Goal: Task Accomplishment & Management: Use online tool/utility

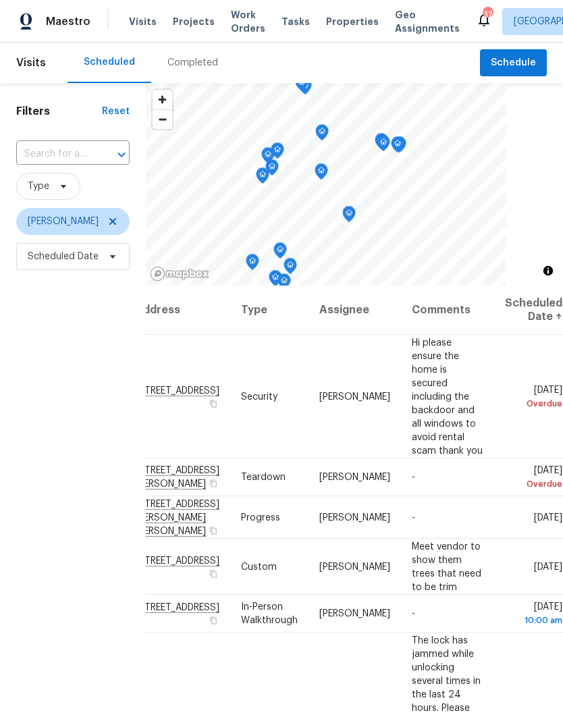
scroll to position [0, 115]
click at [0, 0] on icon at bounding box center [0, 0] width 0 height 0
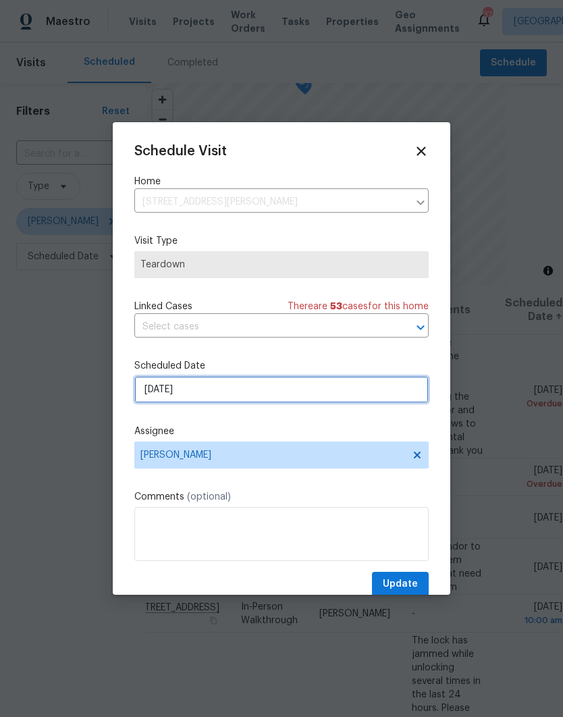
click at [152, 394] on input "[DATE]" at bounding box center [281, 389] width 294 height 27
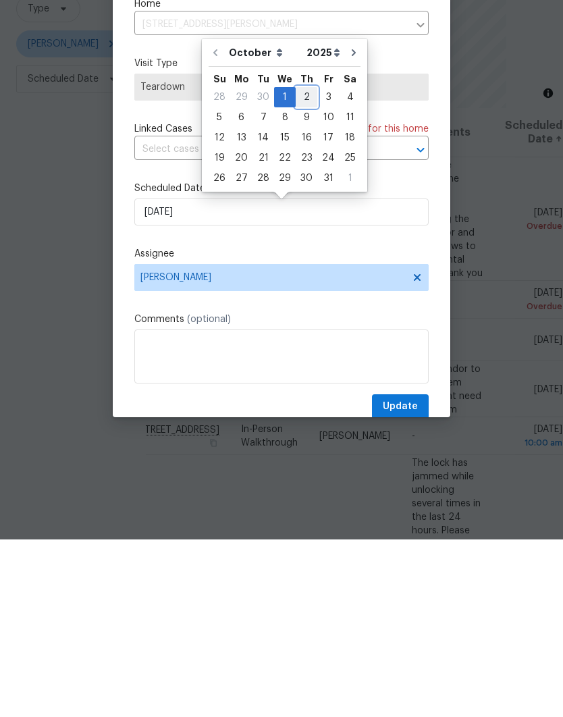
click at [305, 265] on div "2" at bounding box center [307, 274] width 22 height 19
type input "[DATE]"
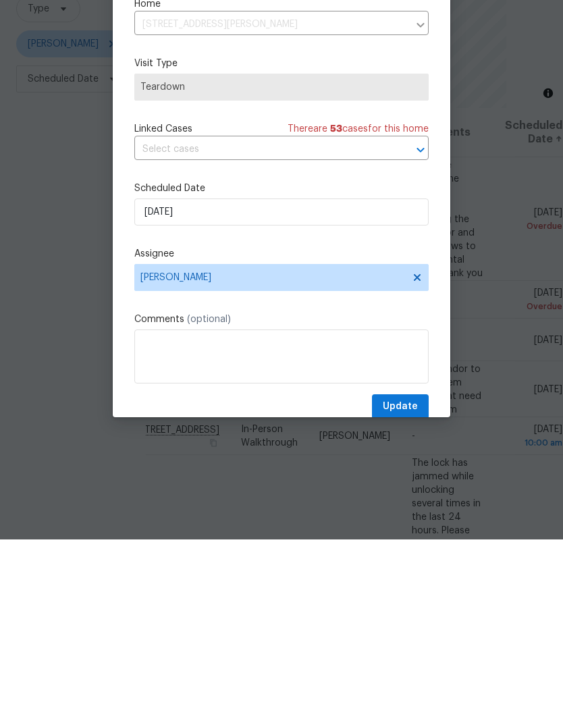
scroll to position [54, 0]
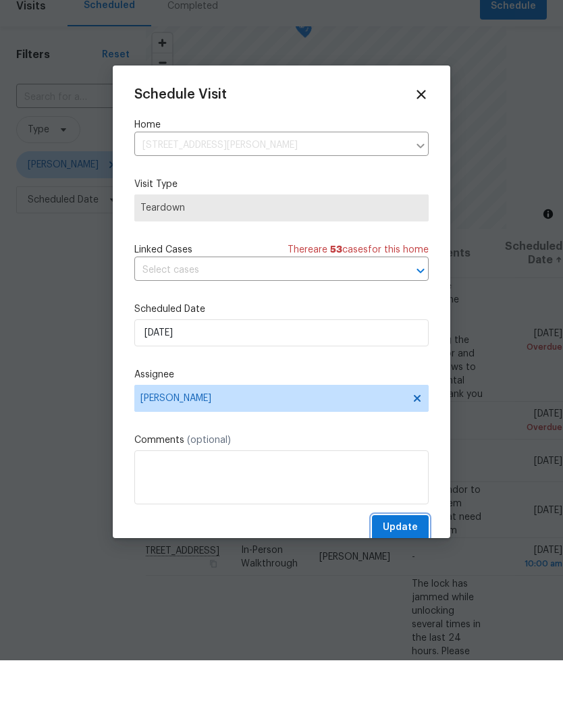
click at [406, 576] on span "Update" at bounding box center [400, 584] width 35 height 17
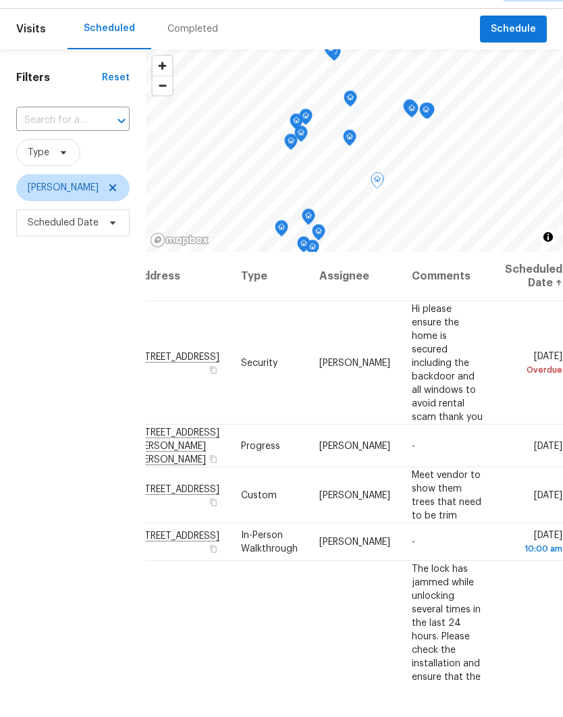
scroll to position [0, 115]
click at [0, 0] on icon at bounding box center [0, 0] width 0 height 0
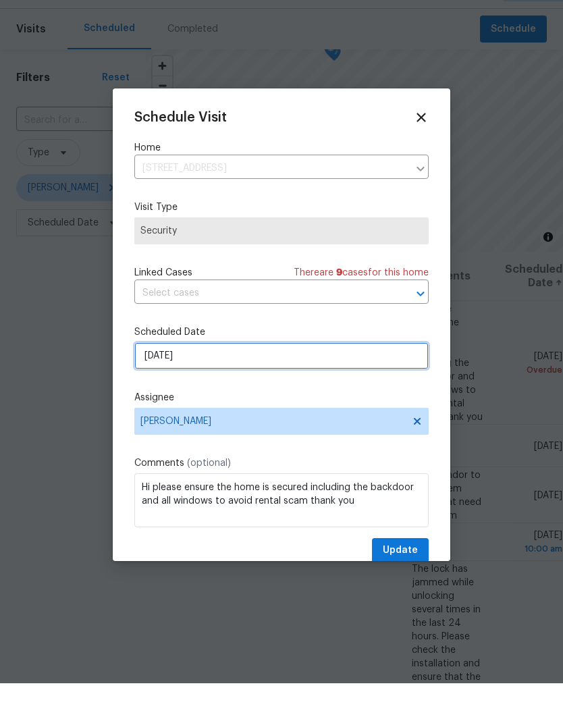
click at [151, 376] on input "10/1/2025" at bounding box center [281, 389] width 294 height 27
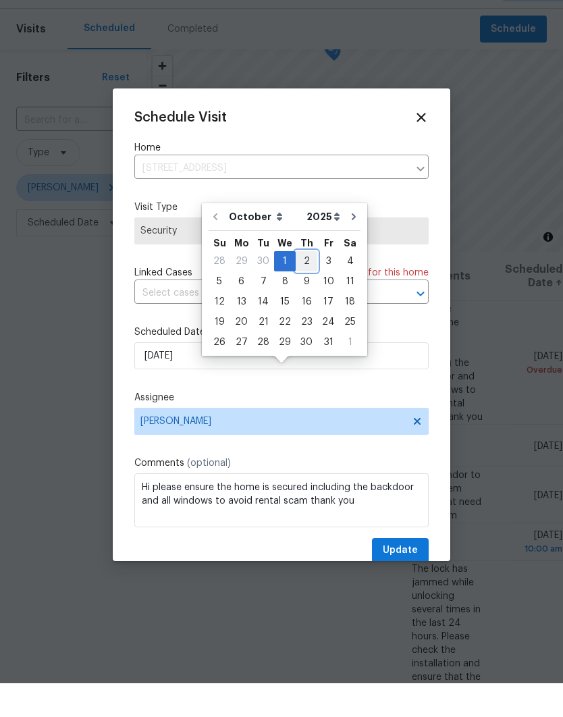
click at [305, 286] on div "2" at bounding box center [307, 295] width 22 height 19
type input "10/2/2025"
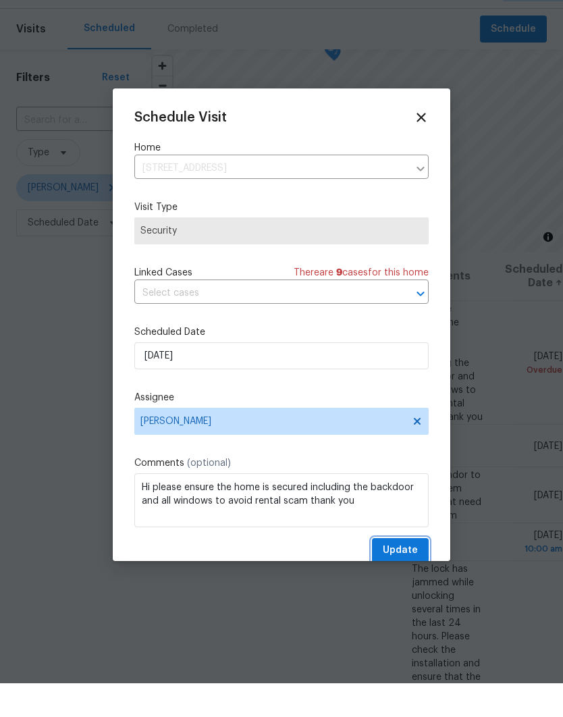
click at [400, 576] on span "Update" at bounding box center [400, 584] width 35 height 17
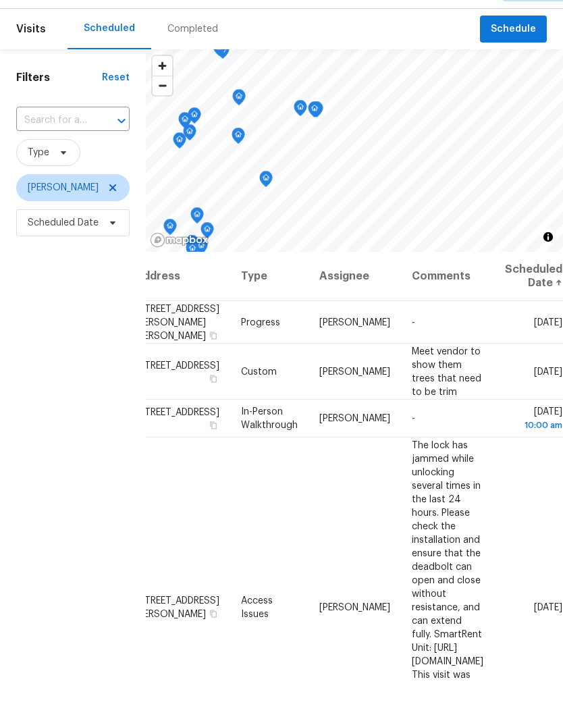
scroll to position [0, 0]
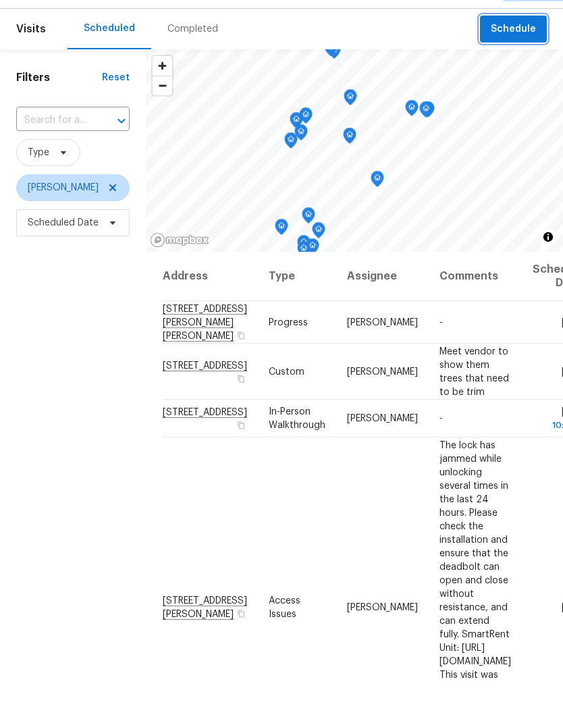
click at [494, 55] on span "Schedule" at bounding box center [513, 63] width 45 height 17
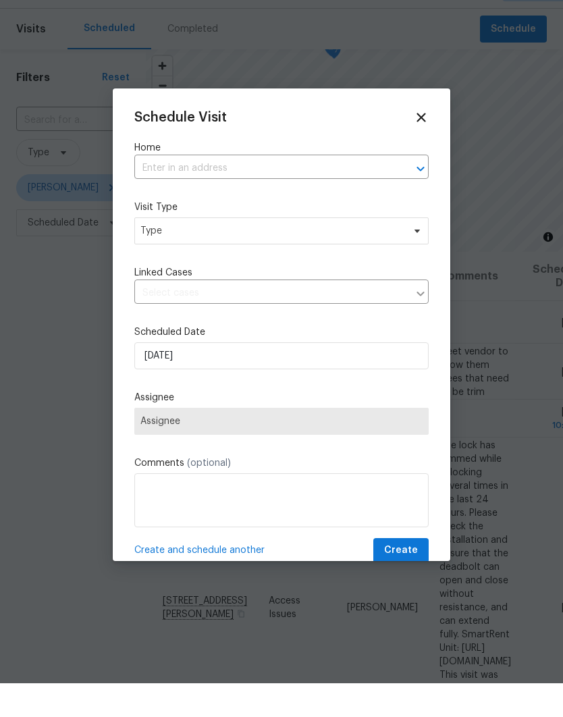
click at [146, 192] on input "text" at bounding box center [262, 202] width 257 height 21
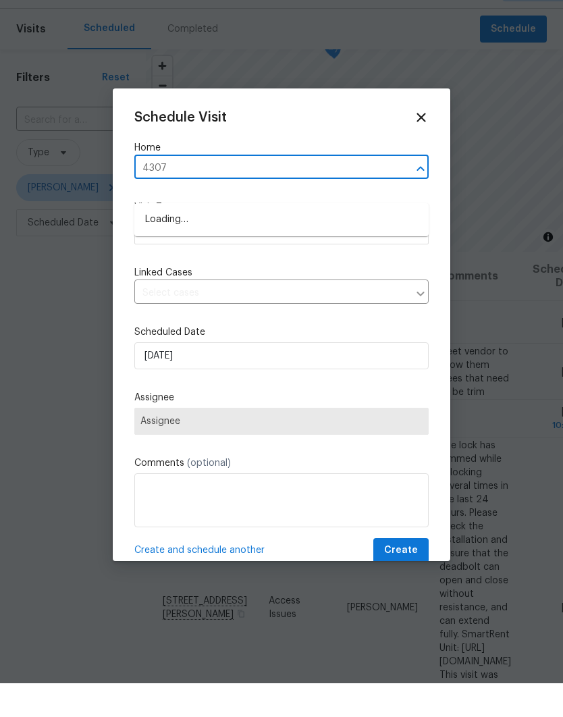
type input "4307"
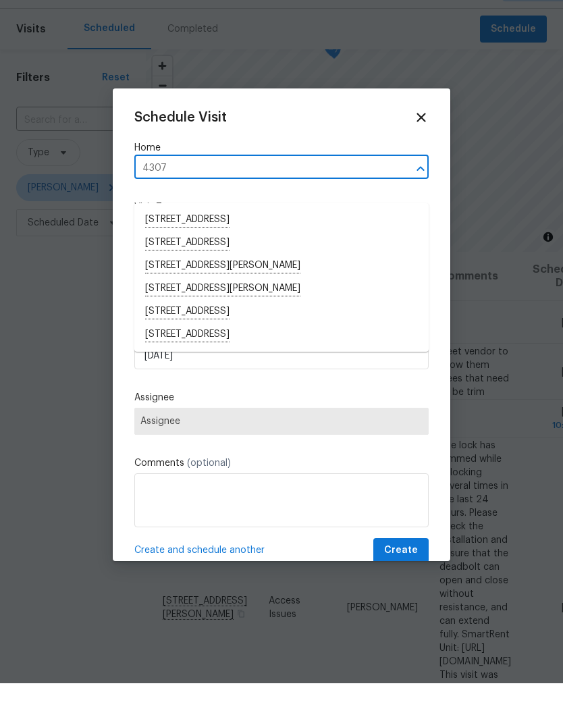
click at [163, 311] on li "4307 Rustic Pine Pl, Wesley Chapel, FL 33544" at bounding box center [281, 322] width 294 height 23
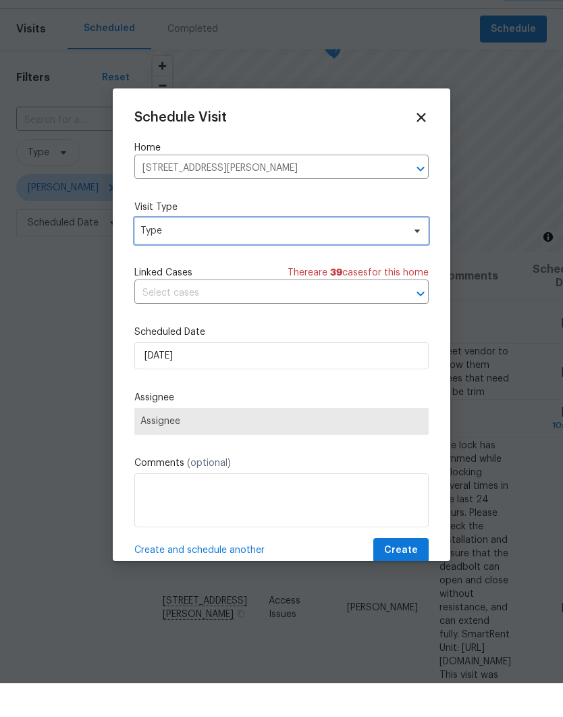
click at [156, 251] on span "Type" at bounding box center [281, 264] width 294 height 27
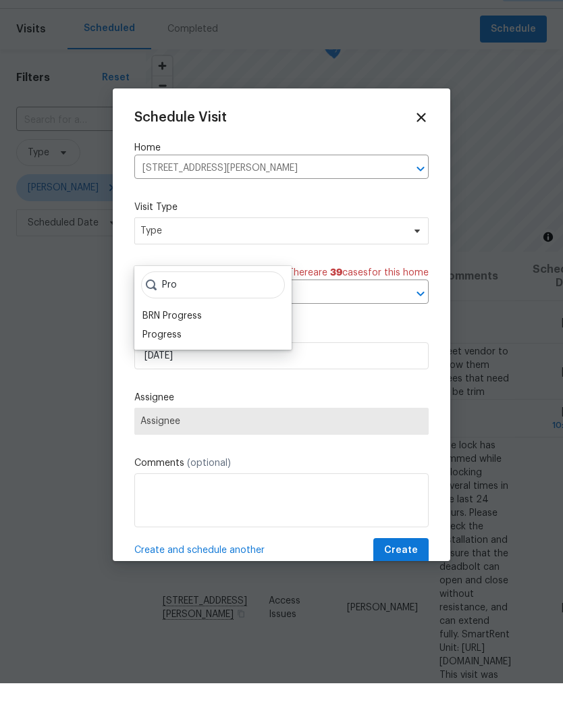
type input "Pro"
click at [151, 362] on div "Progress" at bounding box center [161, 369] width 39 height 14
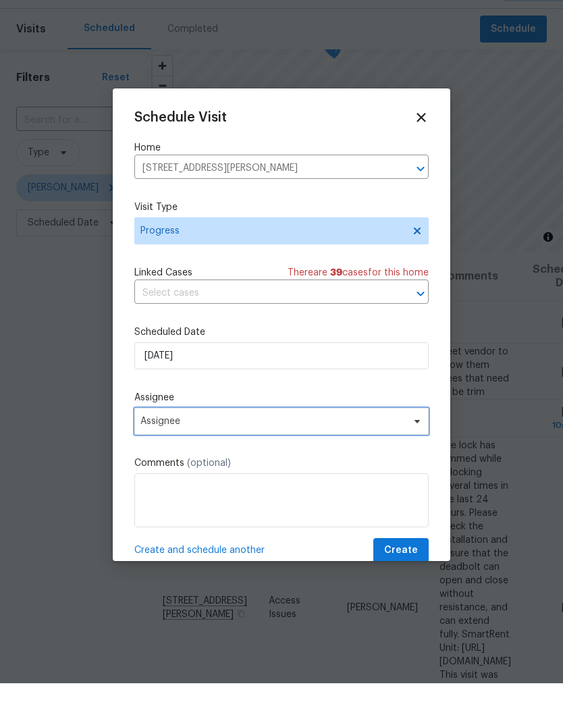
click at [157, 450] on span "Assignee" at bounding box center [272, 455] width 265 height 11
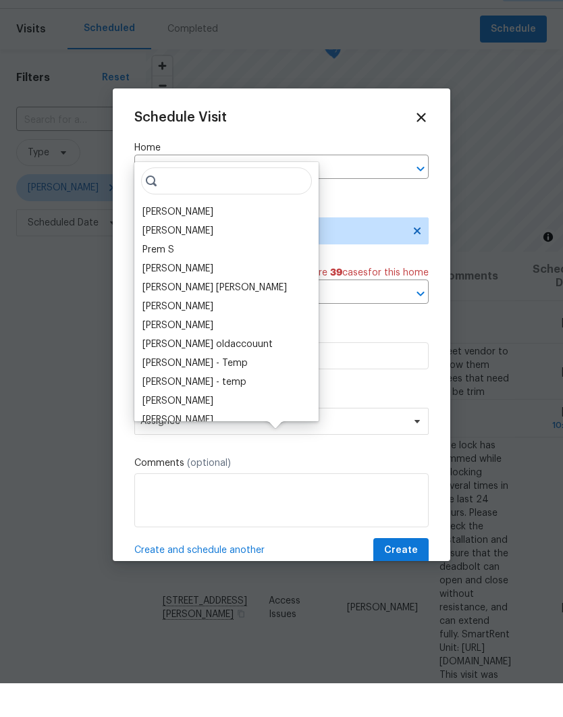
click at [147, 239] on div "[PERSON_NAME]" at bounding box center [177, 246] width 71 height 14
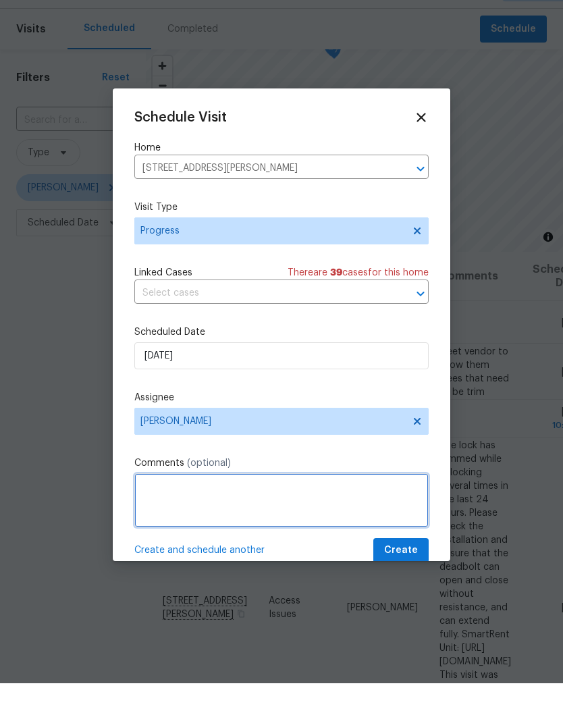
click at [155, 507] on textarea at bounding box center [281, 534] width 294 height 54
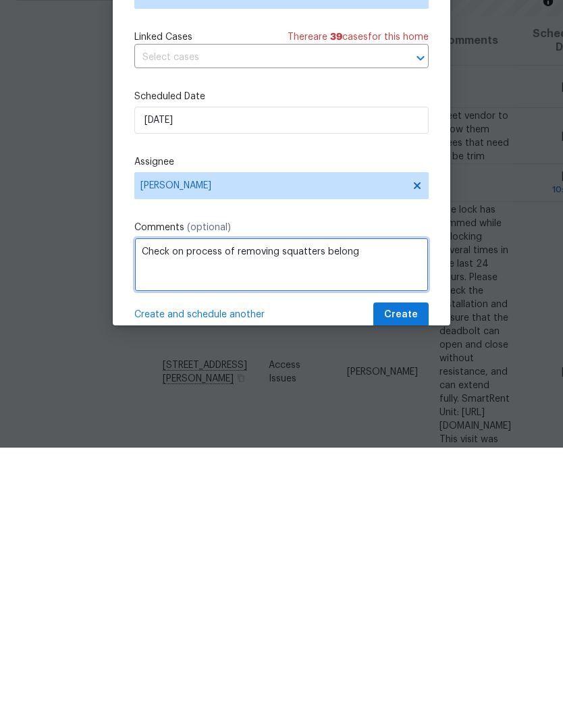
type textarea "Check on process of removing squatters belong"
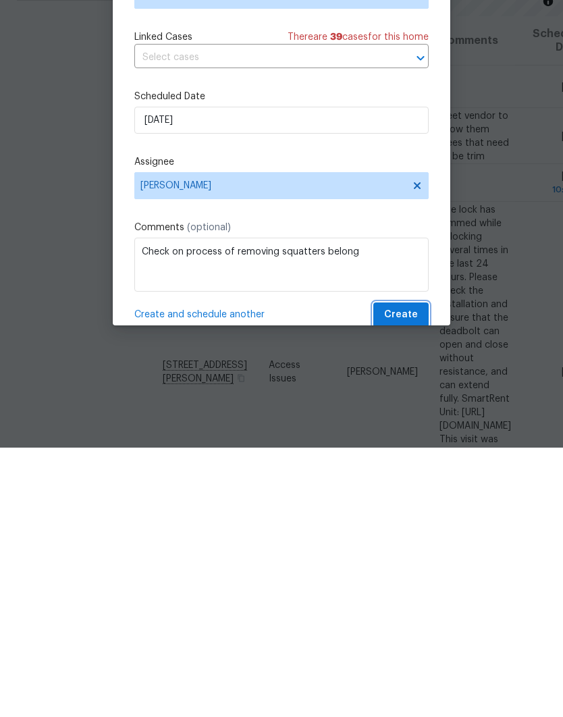
click at [401, 576] on span "Create" at bounding box center [401, 584] width 34 height 17
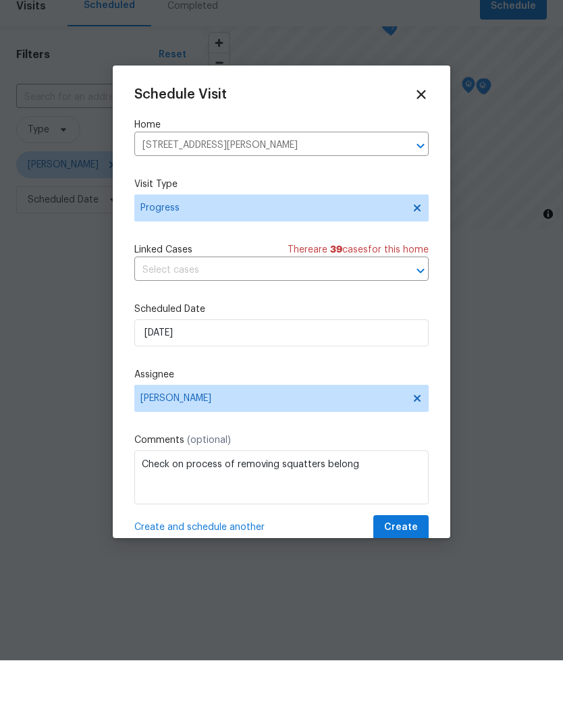
scroll to position [0, 0]
